Goal: Entertainment & Leisure: Consume media (video, audio)

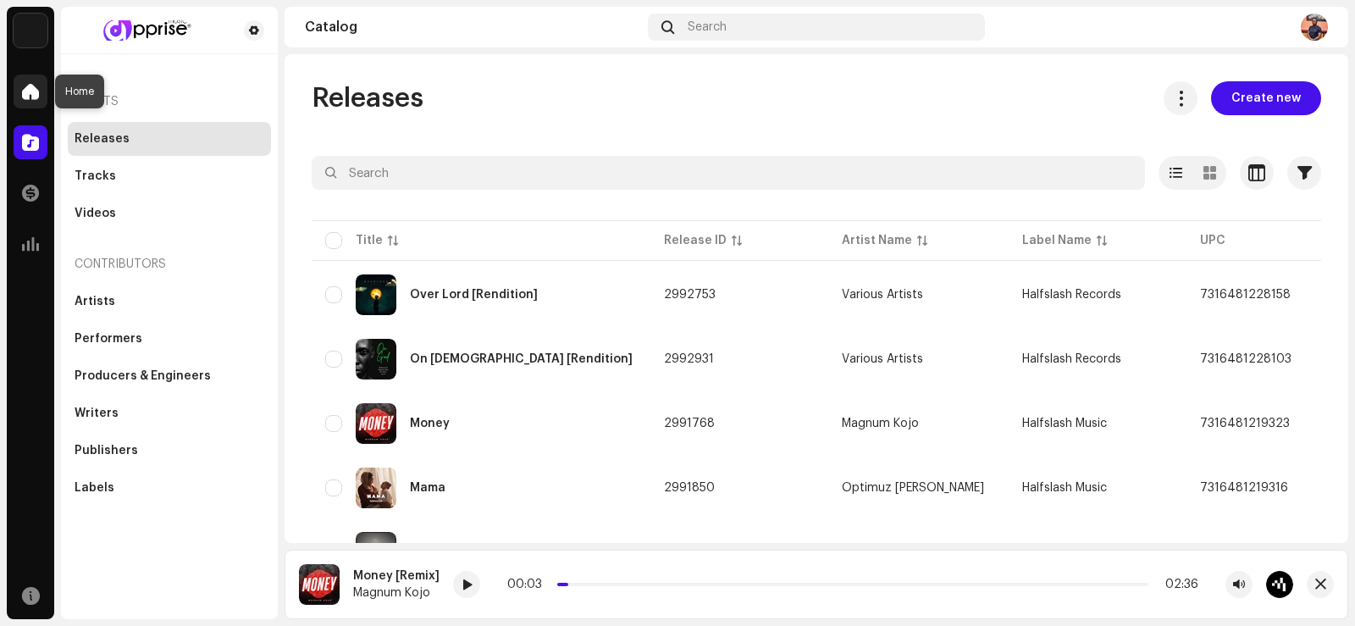
click at [32, 90] on span at bounding box center [30, 92] width 17 height 14
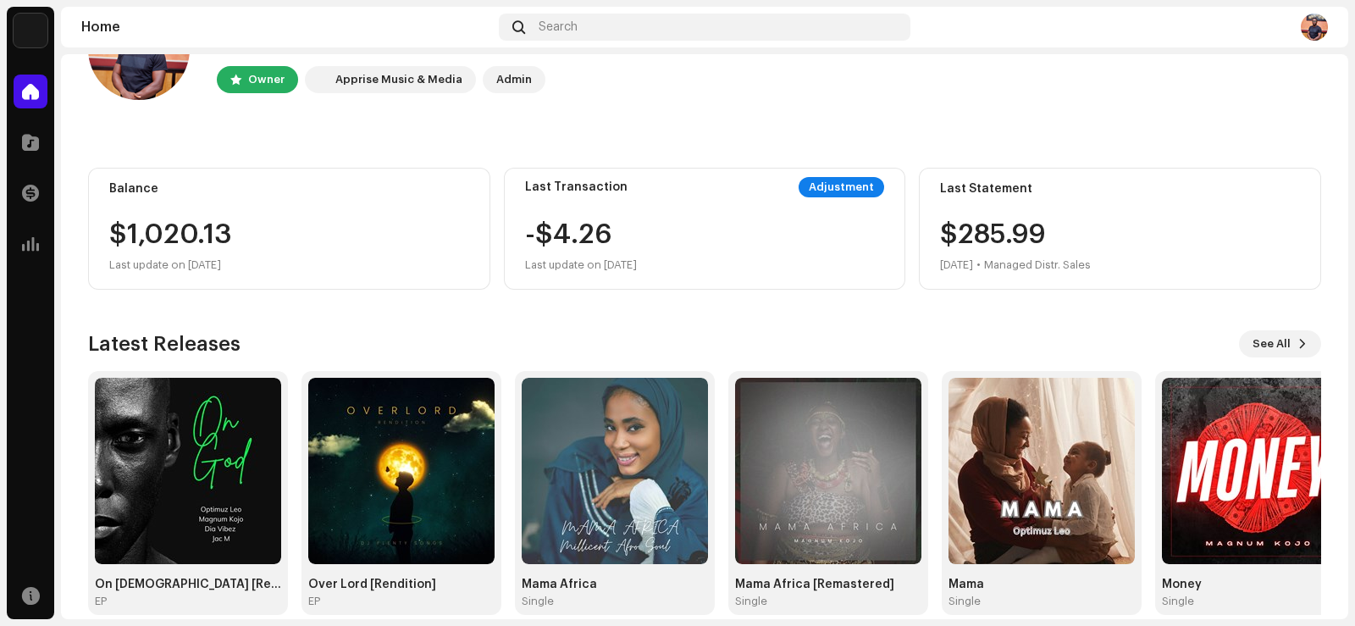
scroll to position [106, 0]
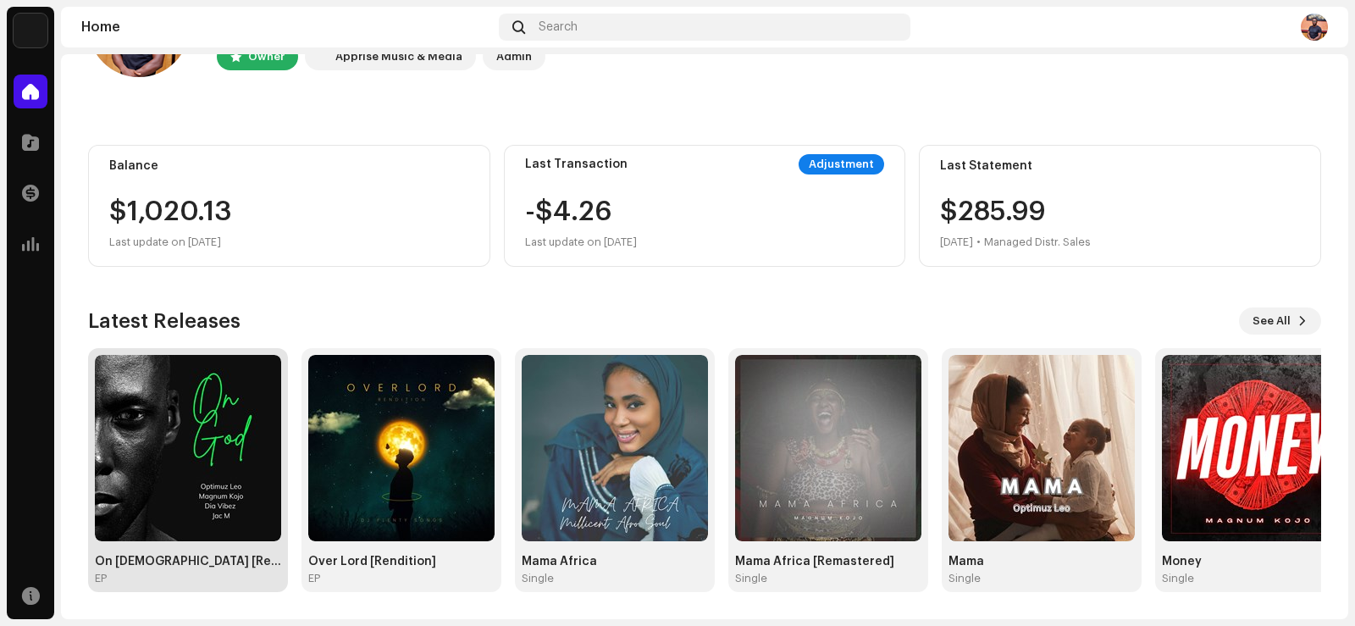
click at [151, 480] on img at bounding box center [188, 448] width 186 height 186
click at [54, 456] on div at bounding box center [54, 313] width 0 height 612
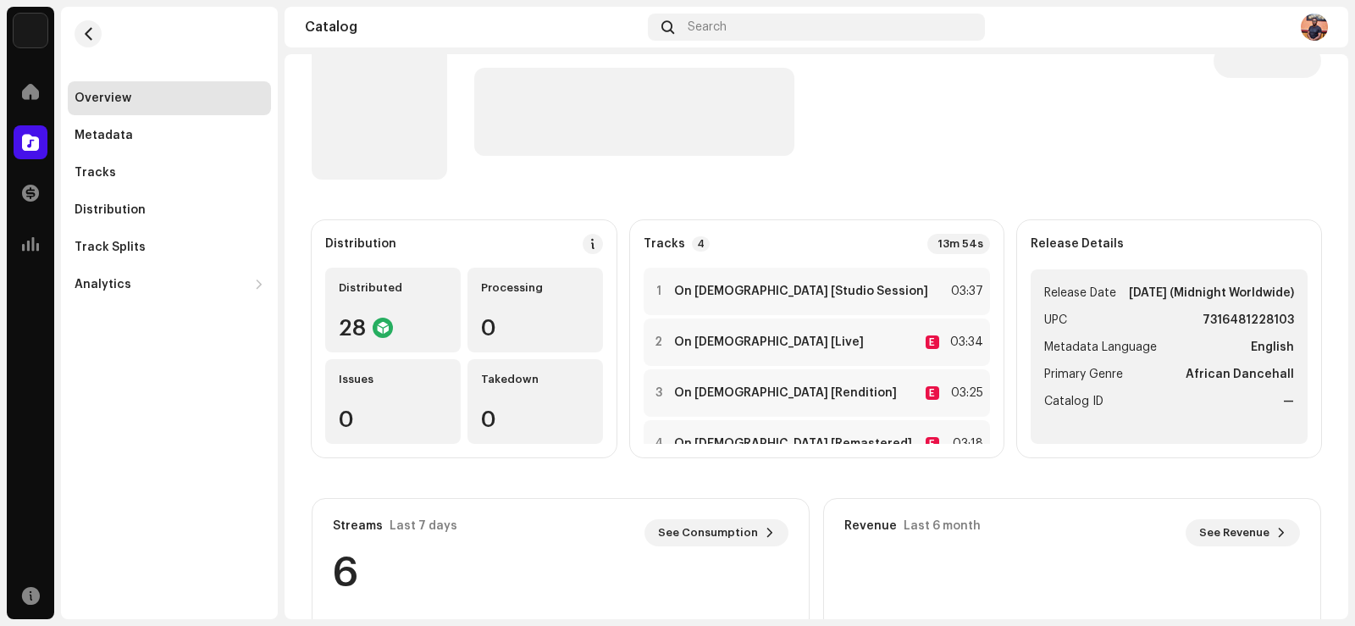
scroll to position [42, 0]
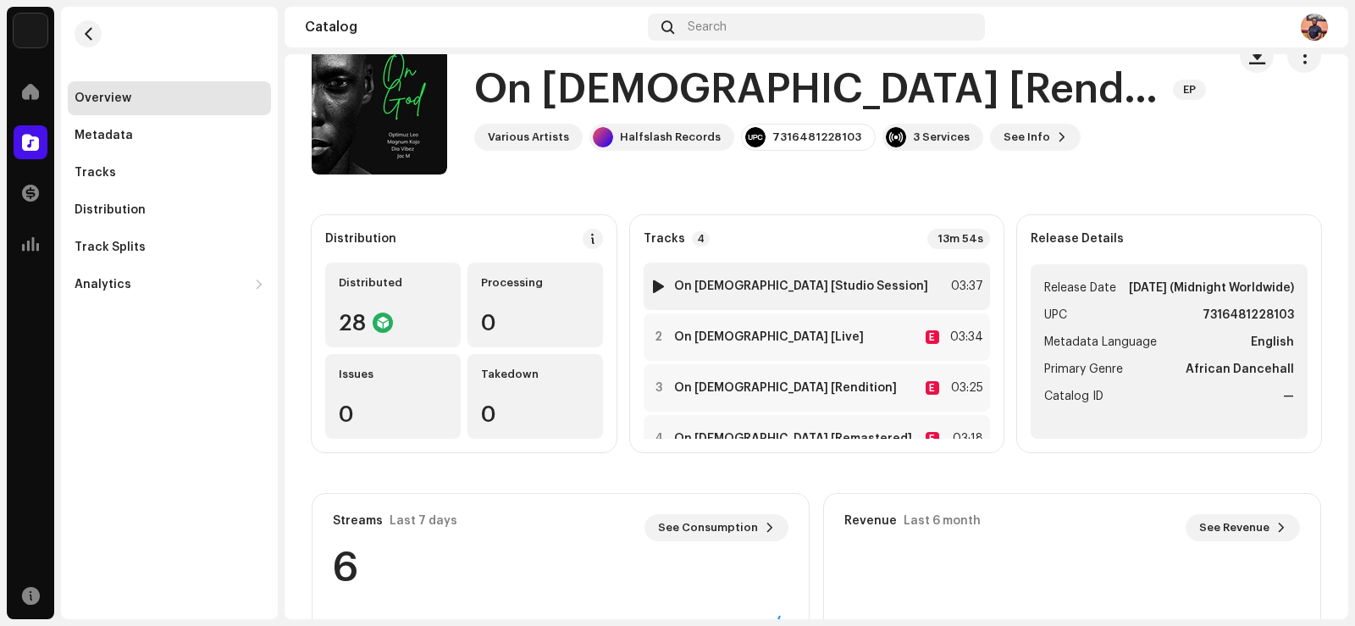
click at [665, 284] on div at bounding box center [658, 286] width 13 height 14
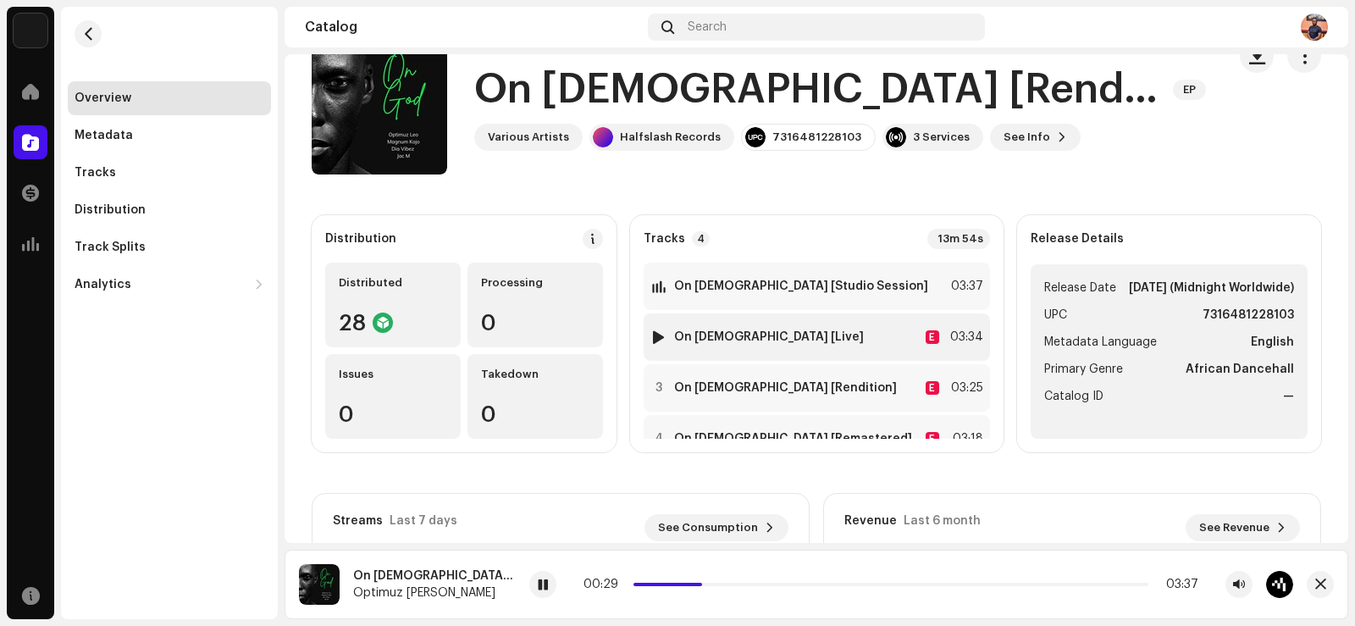
click at [665, 334] on div at bounding box center [658, 337] width 13 height 14
click at [665, 341] on div at bounding box center [658, 337] width 13 height 14
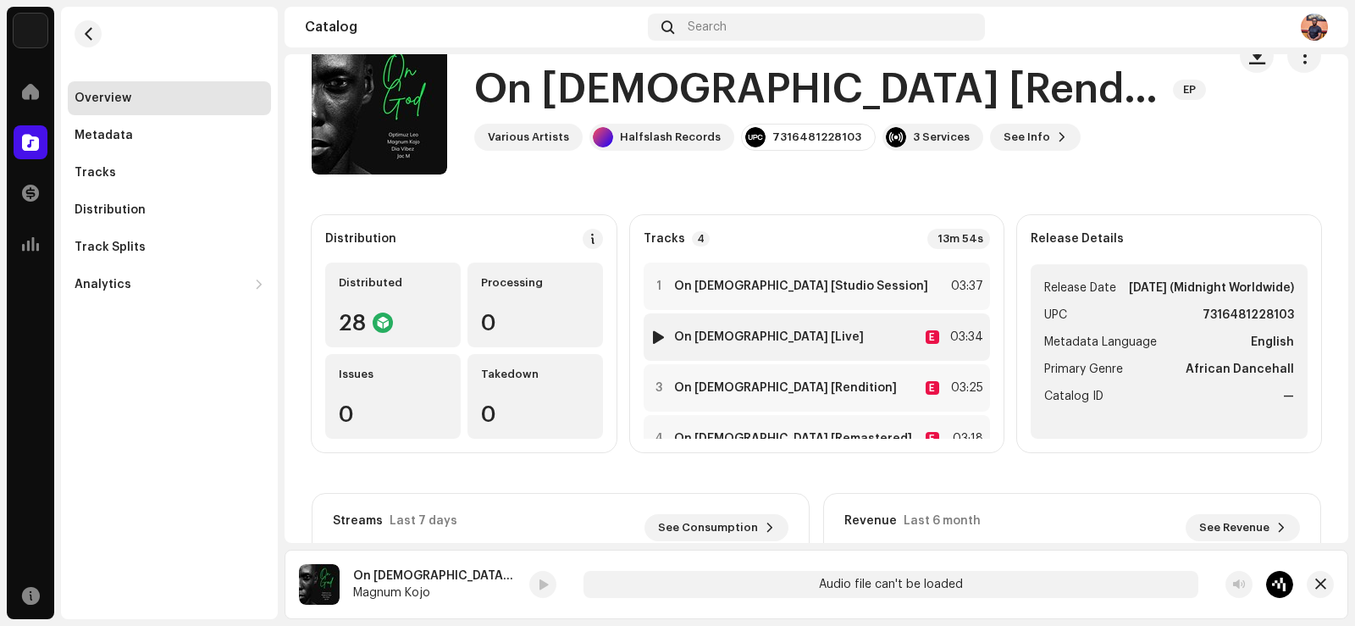
click at [665, 338] on div at bounding box center [658, 337] width 13 height 14
click at [665, 334] on div at bounding box center [658, 337] width 13 height 14
click at [665, 342] on div at bounding box center [658, 337] width 13 height 14
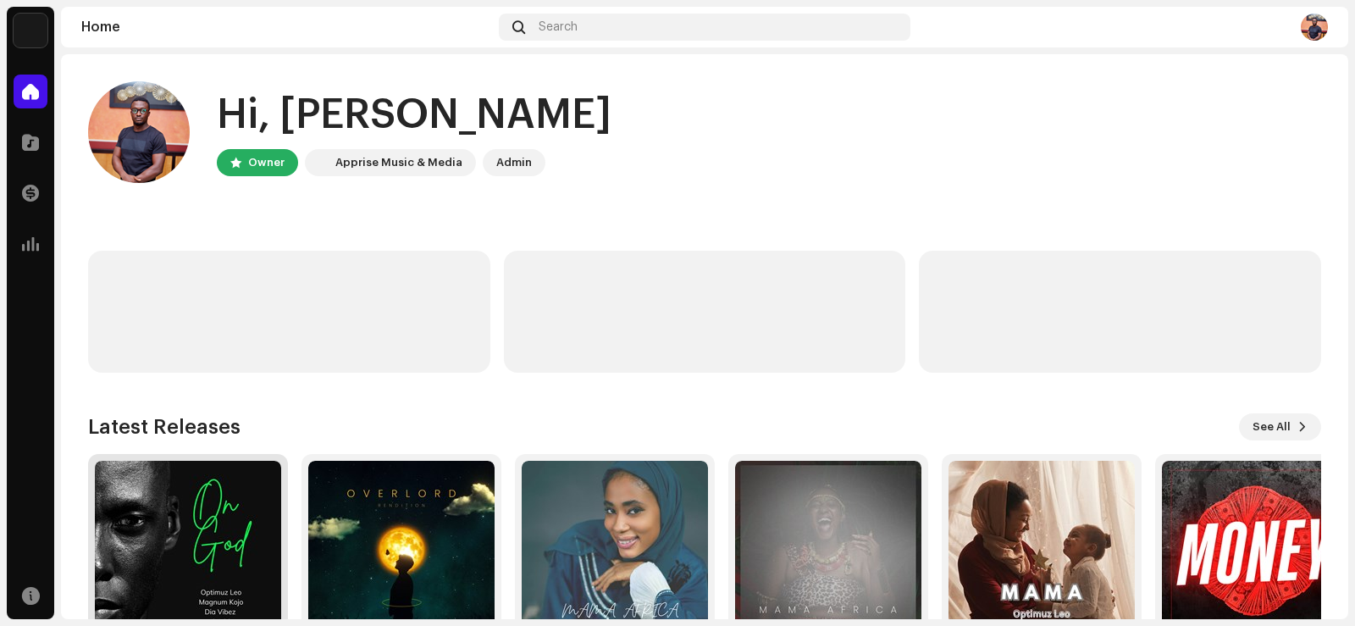
click at [213, 527] on img at bounding box center [188, 554] width 186 height 186
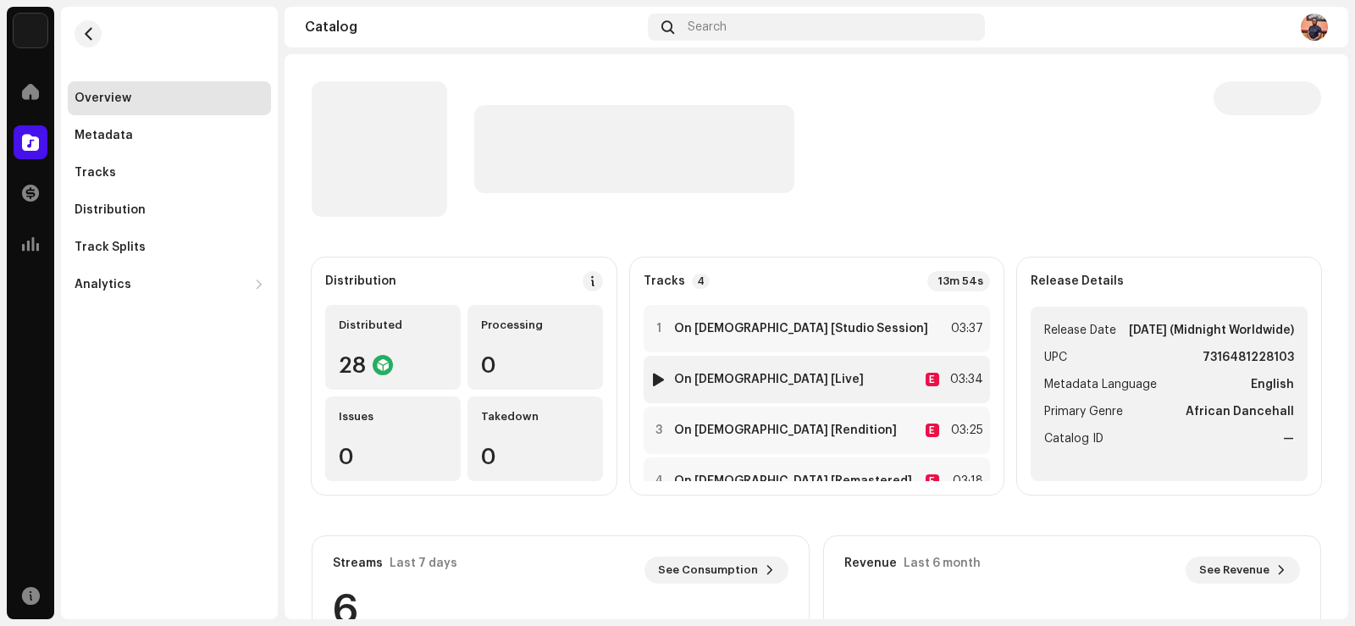
click at [665, 383] on div at bounding box center [658, 380] width 13 height 14
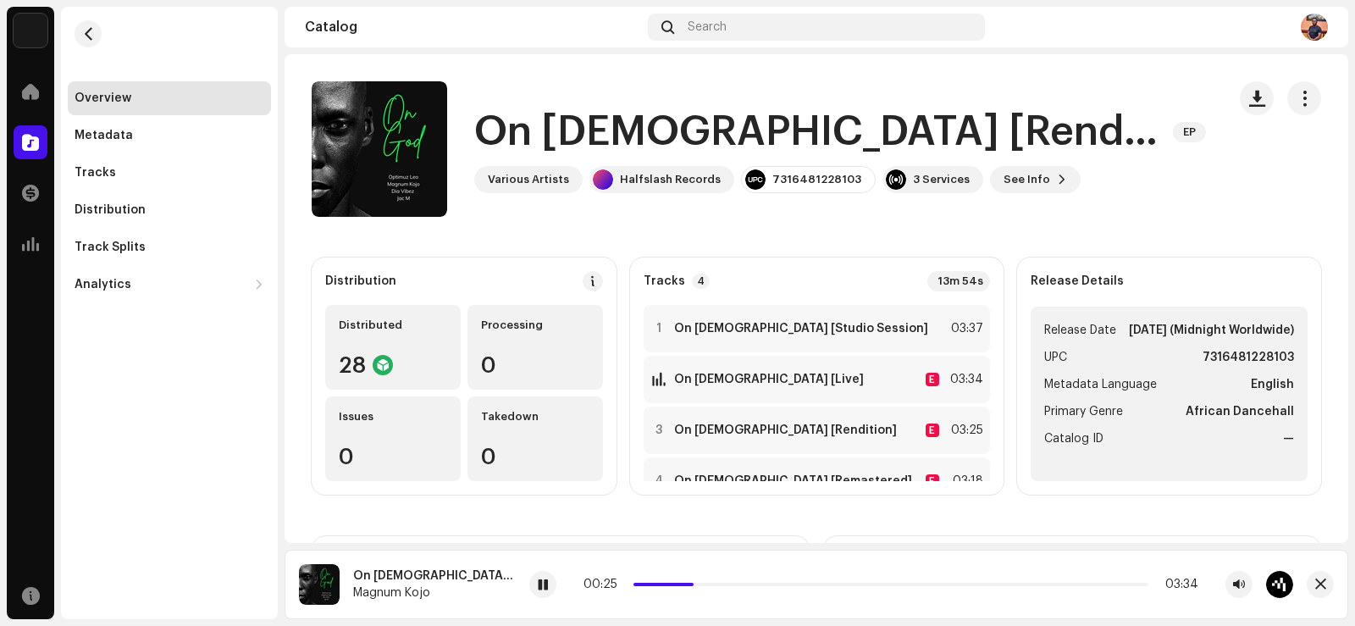
click at [202, 421] on div "Overview Metadata Tracks Distribution Track Splits Analytics Consumption Engage…" at bounding box center [169, 313] width 217 height 612
click at [665, 428] on div at bounding box center [658, 430] width 13 height 14
click at [679, 472] on div "4 On [DEMOGRAPHIC_DATA] [Remastered] E 03:18" at bounding box center [816, 480] width 346 height 47
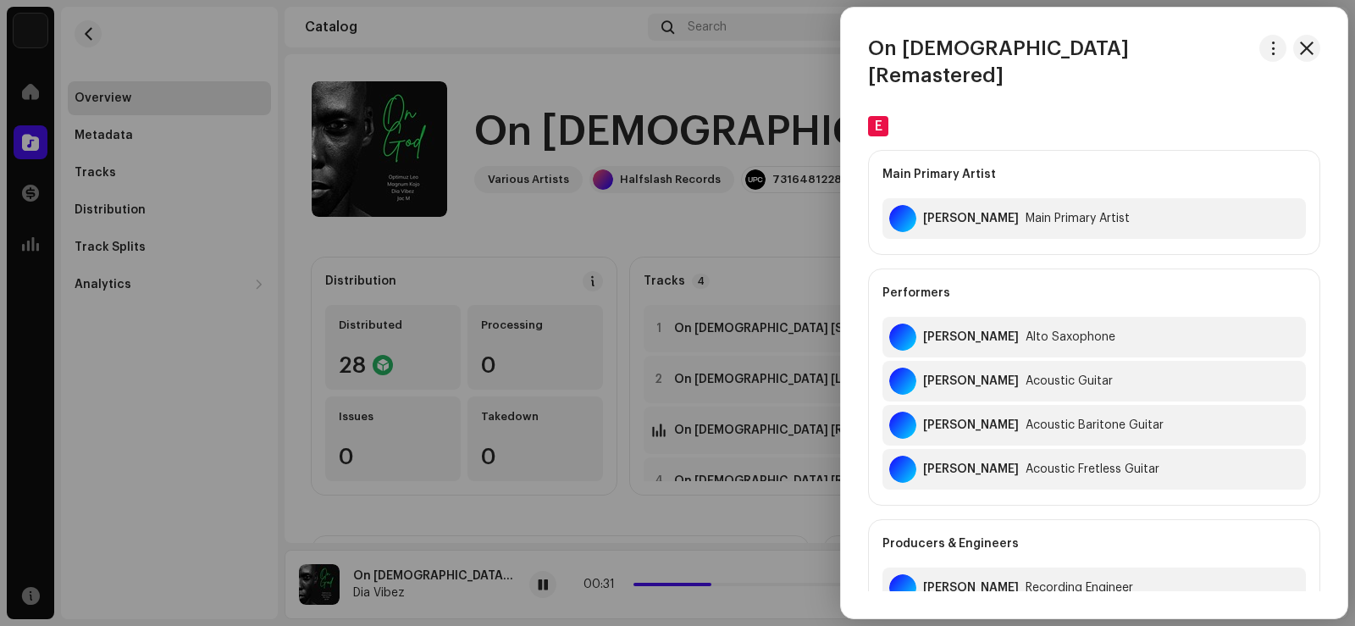
click at [674, 232] on div at bounding box center [677, 313] width 1355 height 626
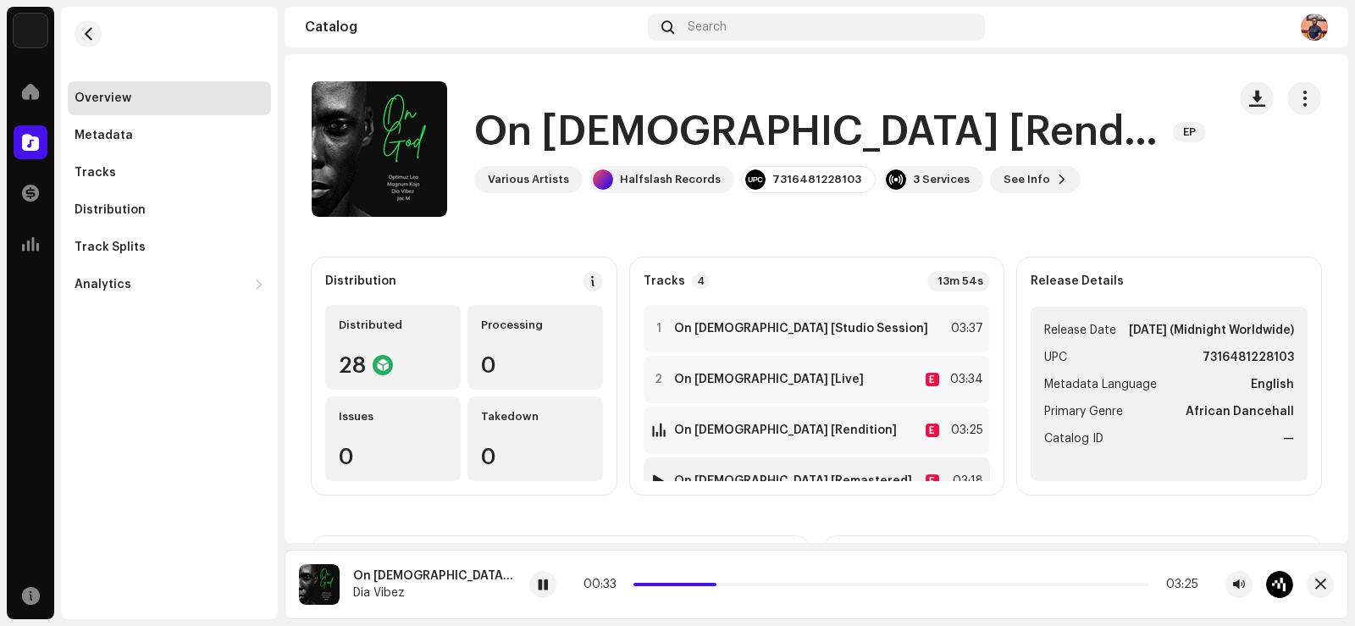
click at [665, 475] on div at bounding box center [658, 481] width 13 height 14
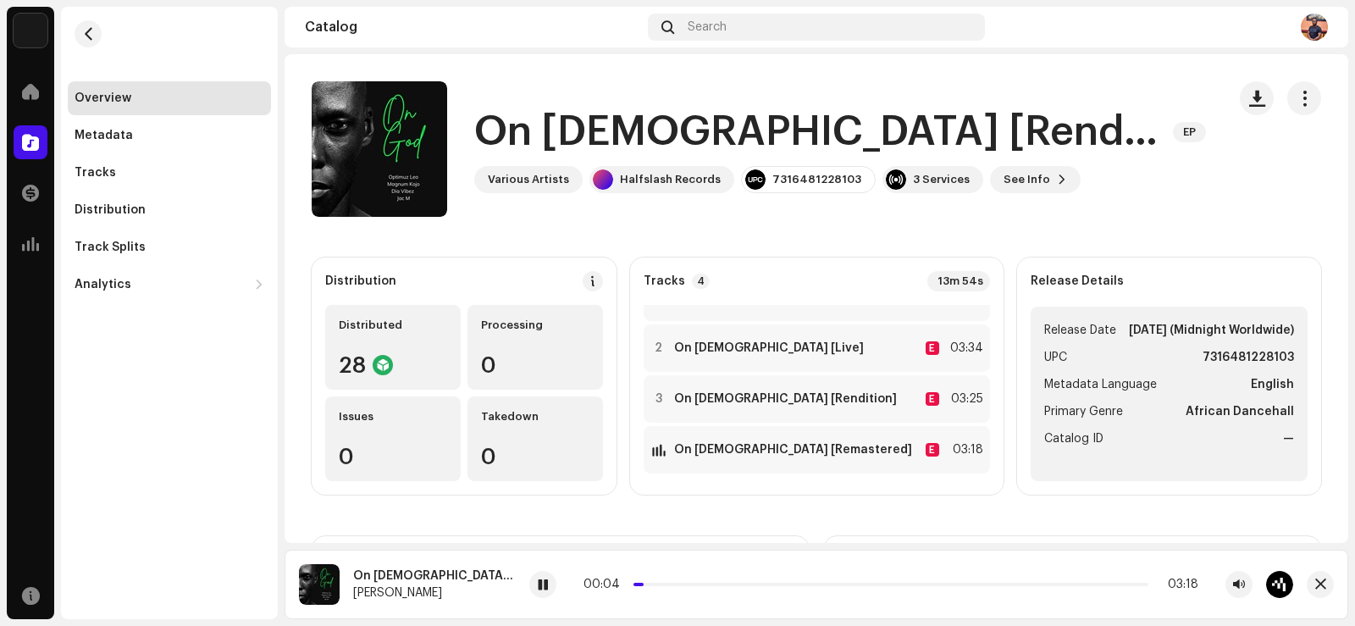
scroll to position [37, 0]
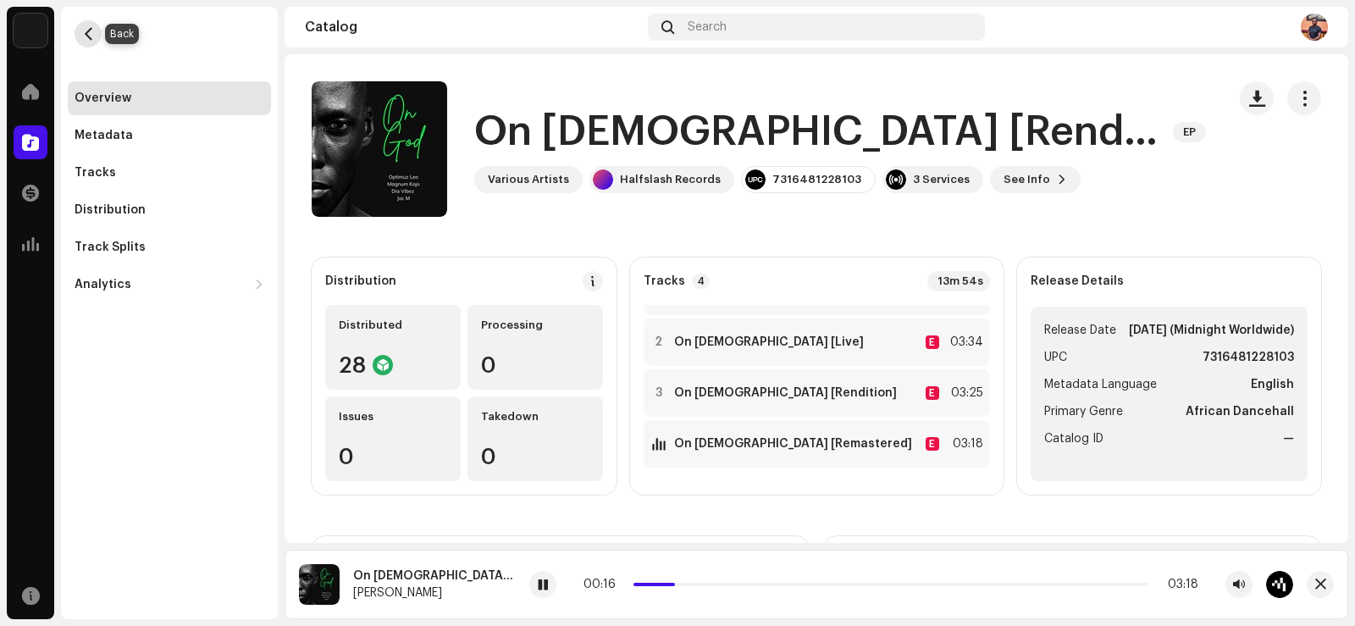
click at [79, 36] on button "button" at bounding box center [88, 33] width 27 height 27
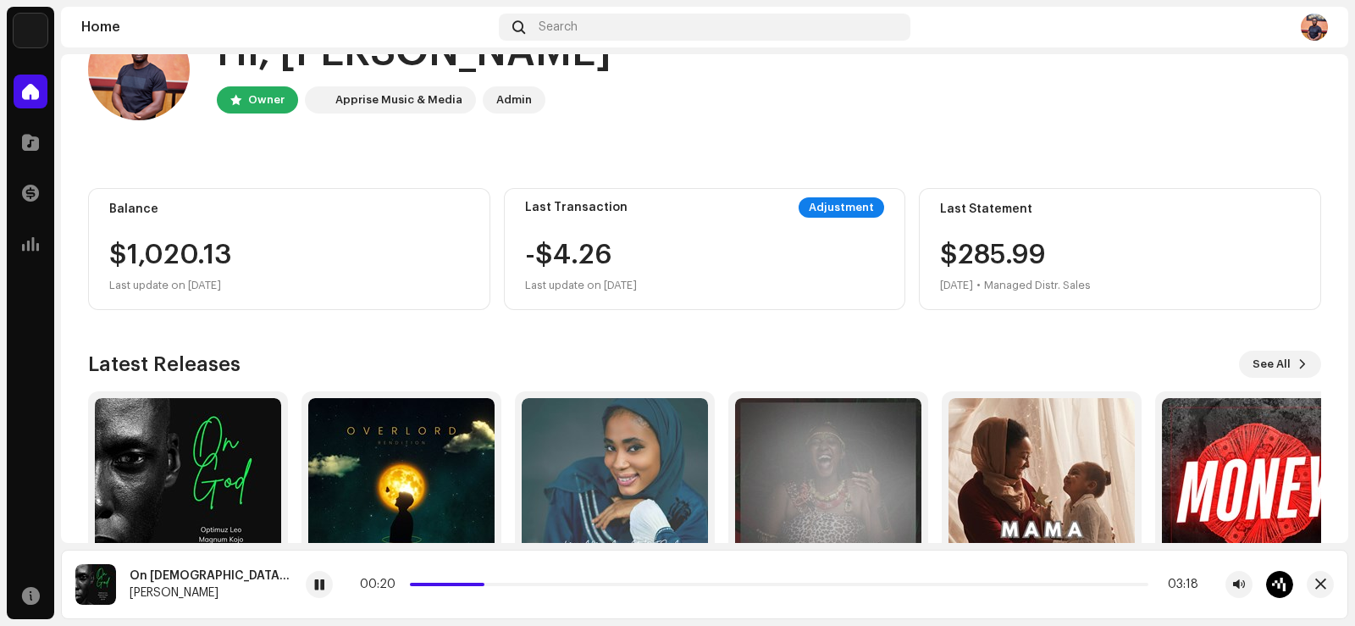
scroll to position [101, 0]
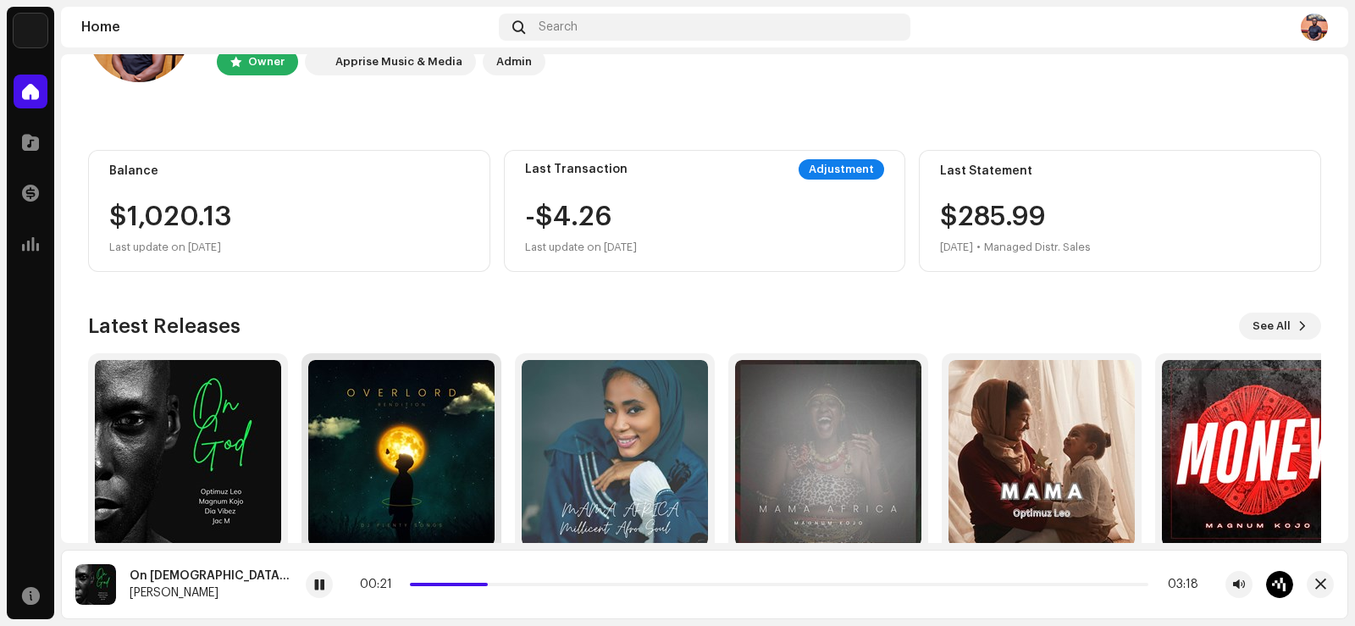
click at [403, 445] on img at bounding box center [401, 453] width 186 height 186
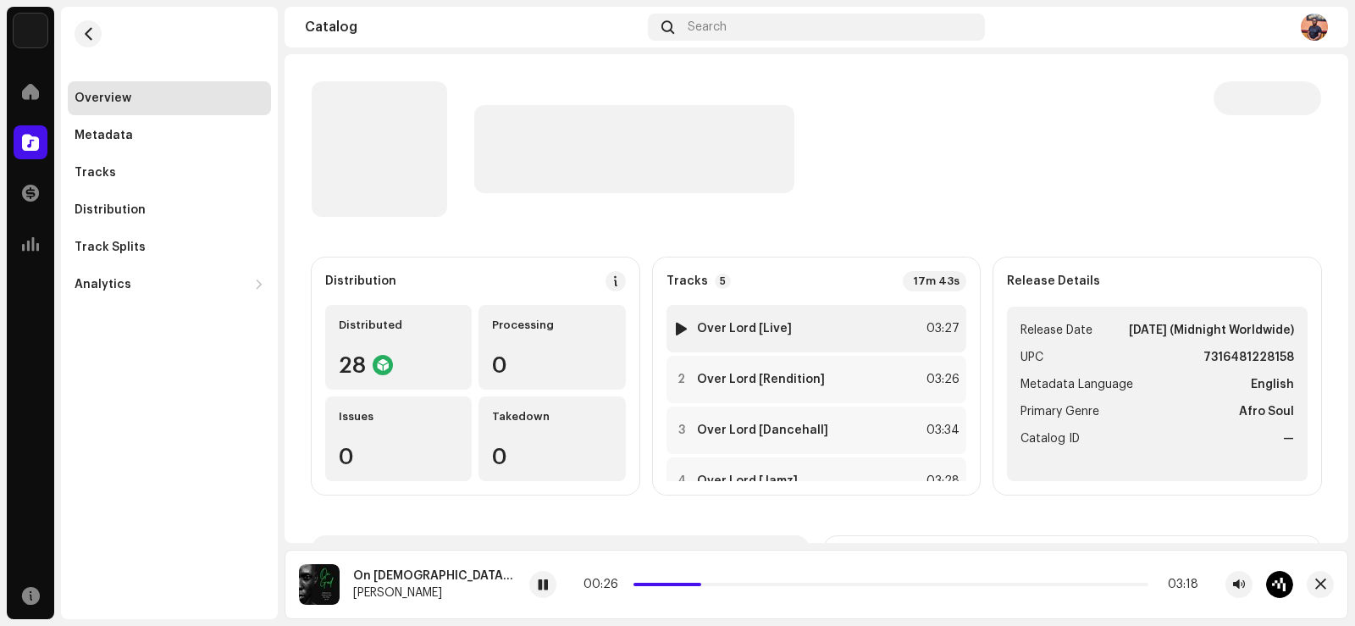
click at [682, 323] on div at bounding box center [681, 329] width 13 height 14
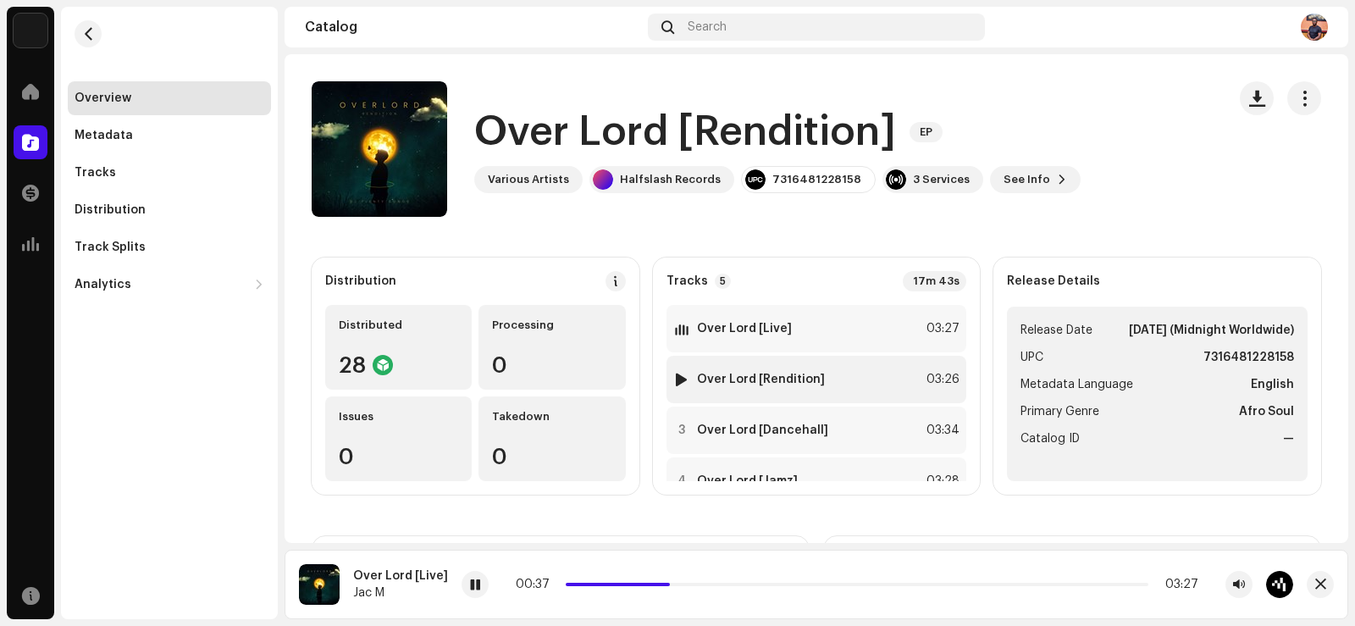
click at [677, 379] on div at bounding box center [681, 380] width 13 height 14
click at [677, 430] on div at bounding box center [681, 430] width 13 height 14
click at [953, 455] on div "1 Over Lord [Live] 03:27 2 Over Lord [Rendition] 03:26 3 Over Lord [Dancehall] …" at bounding box center [816, 430] width 301 height 251
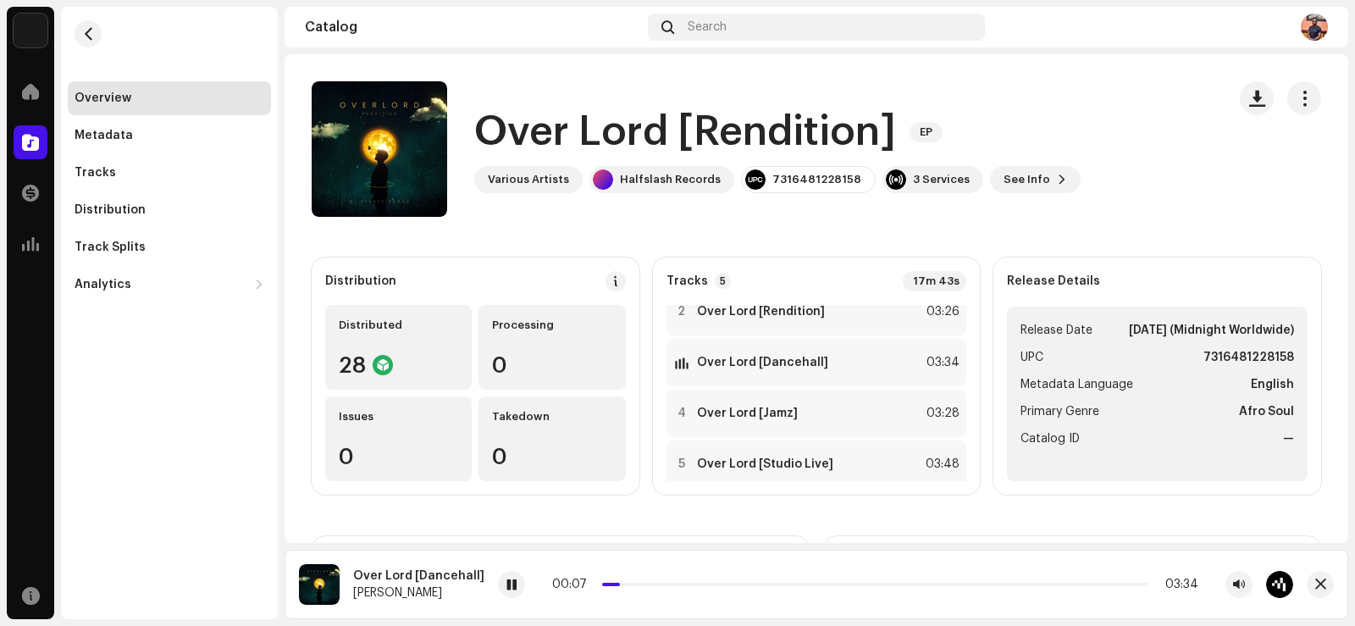
scroll to position [63, 0]
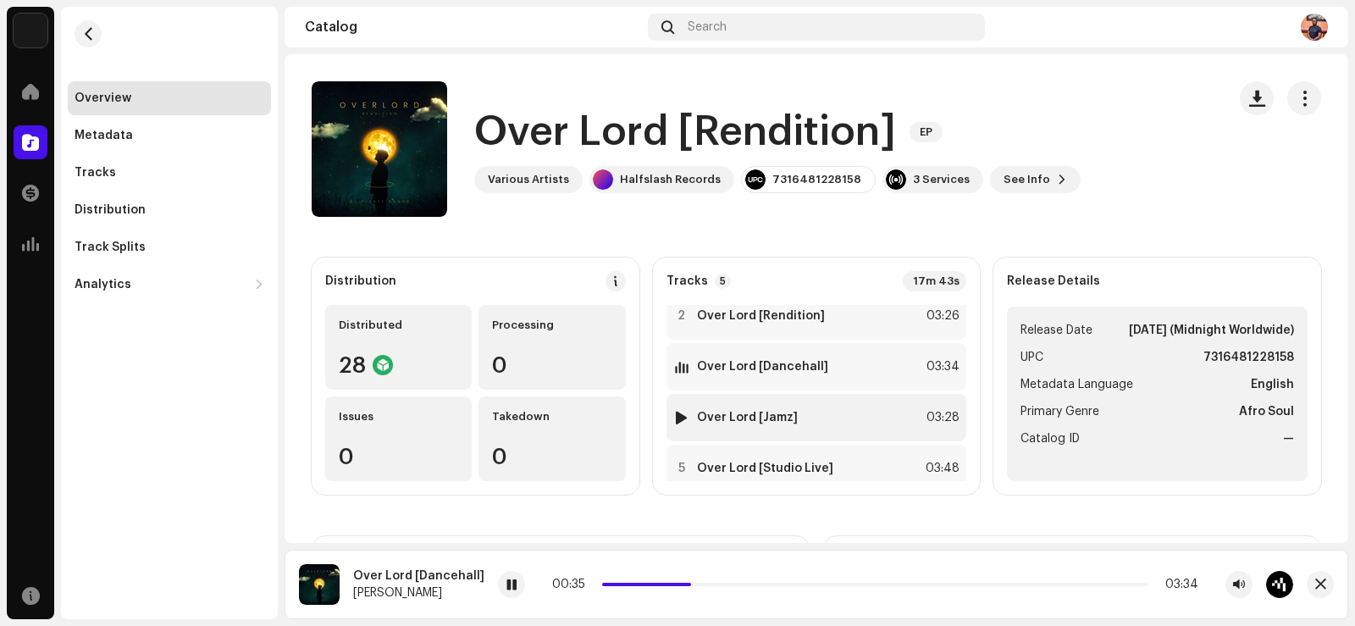
click at [677, 413] on div at bounding box center [681, 418] width 13 height 14
click at [675, 466] on div at bounding box center [681, 468] width 13 height 14
click at [600, 586] on div "01:29 03:48" at bounding box center [877, 584] width 641 height 14
drag, startPoint x: 745, startPoint y: 582, endPoint x: 609, endPoint y: 582, distance: 136.3
click at [609, 582] on div "01:34 03:48" at bounding box center [877, 584] width 641 height 14
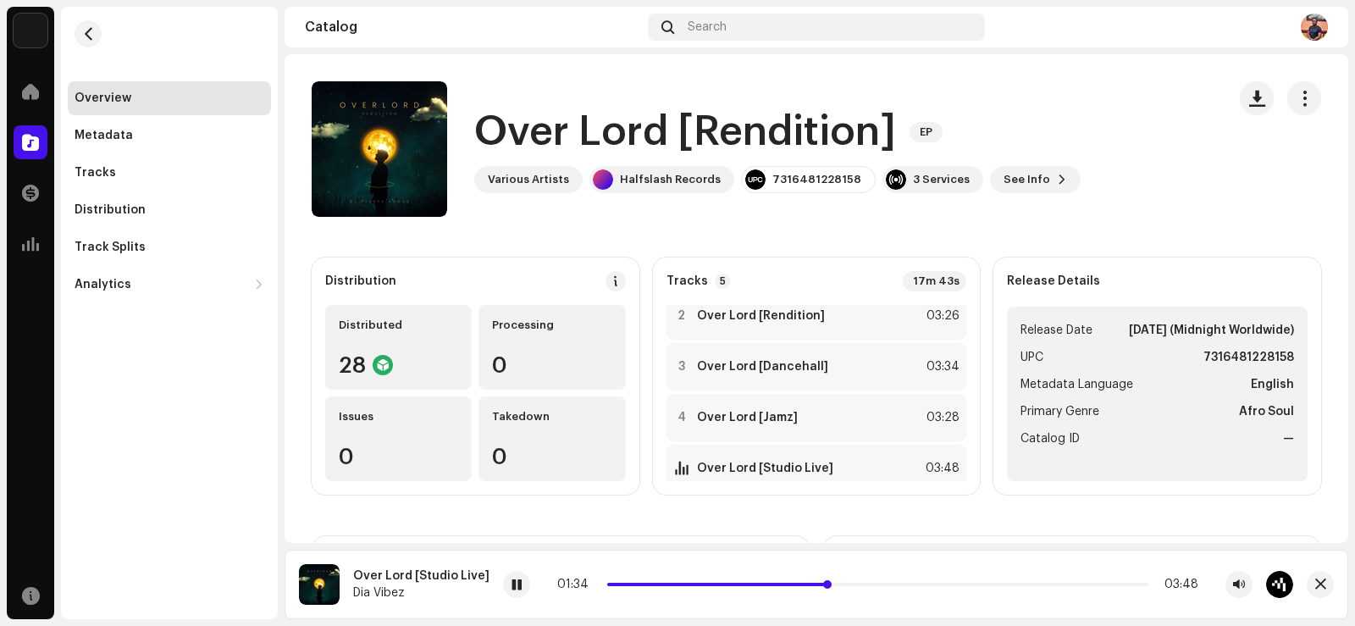
click at [609, 582] on span at bounding box center [718, 583] width 223 height 3
click at [91, 35] on span "button" at bounding box center [88, 34] width 13 height 14
